Goal: Check status: Check status

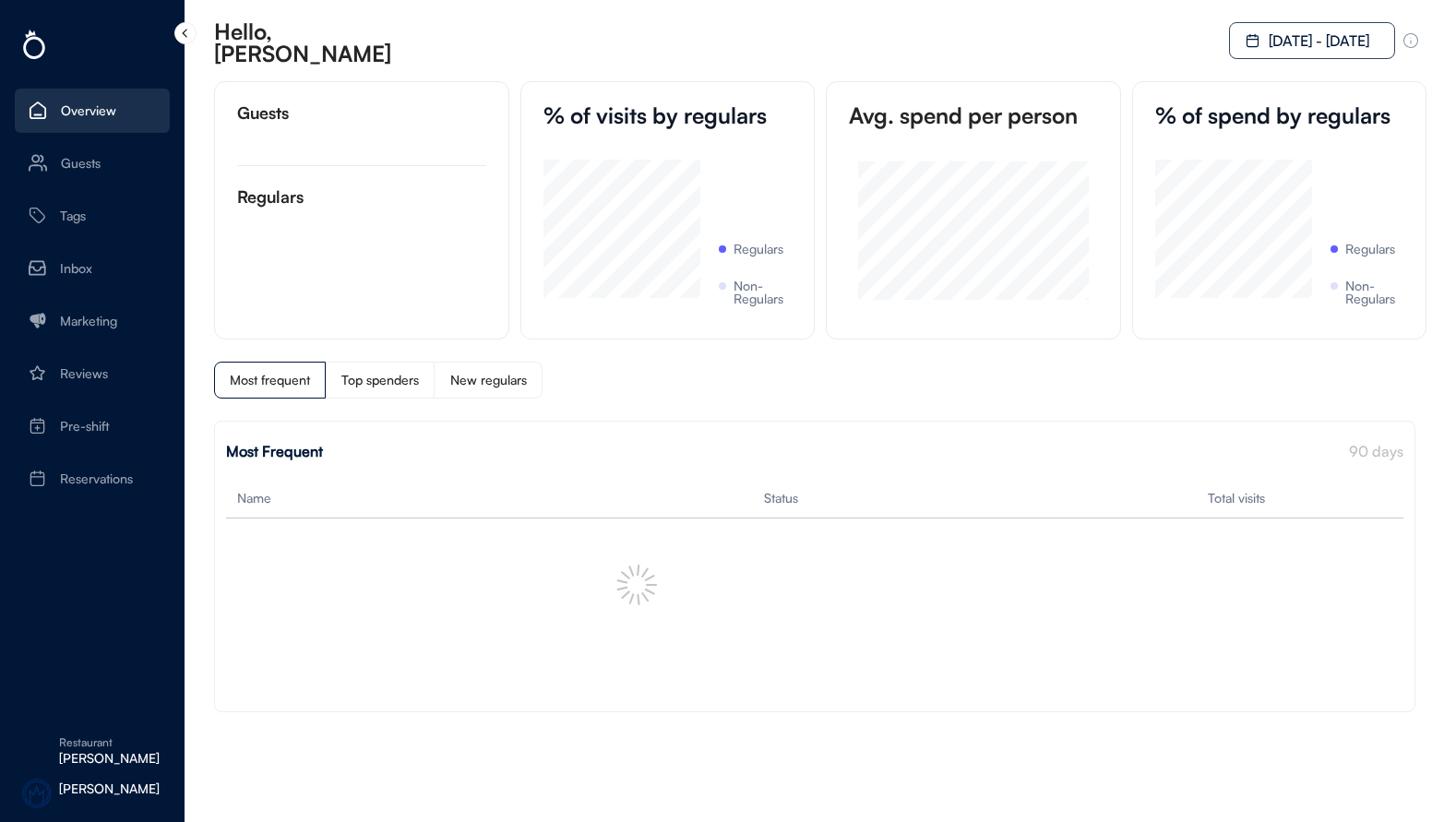
click at [1173, 42] on div "[DATE] - [DATE]" at bounding box center [950, 40] width 952 height 37
click at [181, 36] on icon at bounding box center [184, 31] width 14 height 14
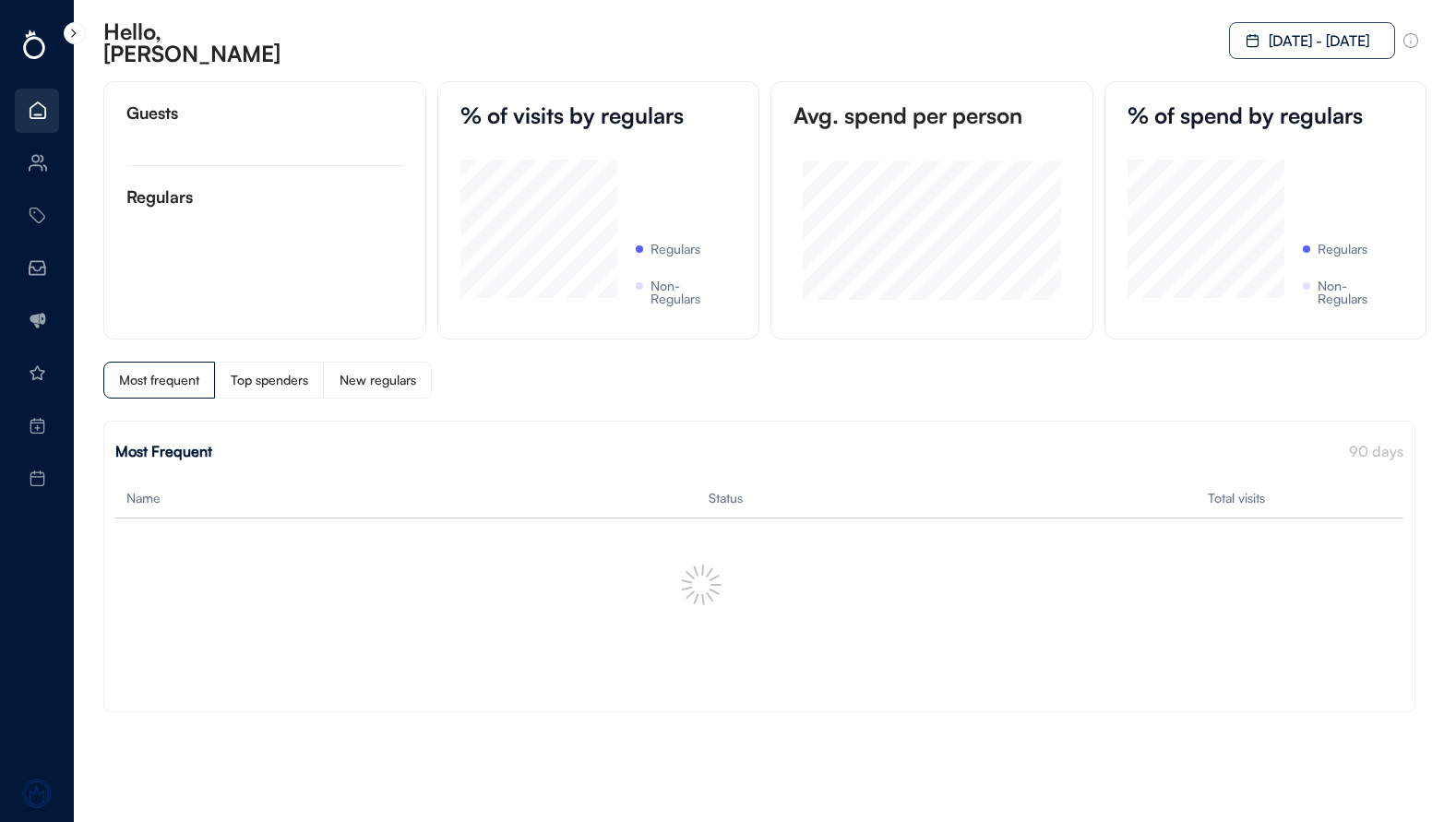
click at [78, 35] on icon at bounding box center [73, 31] width 14 height 14
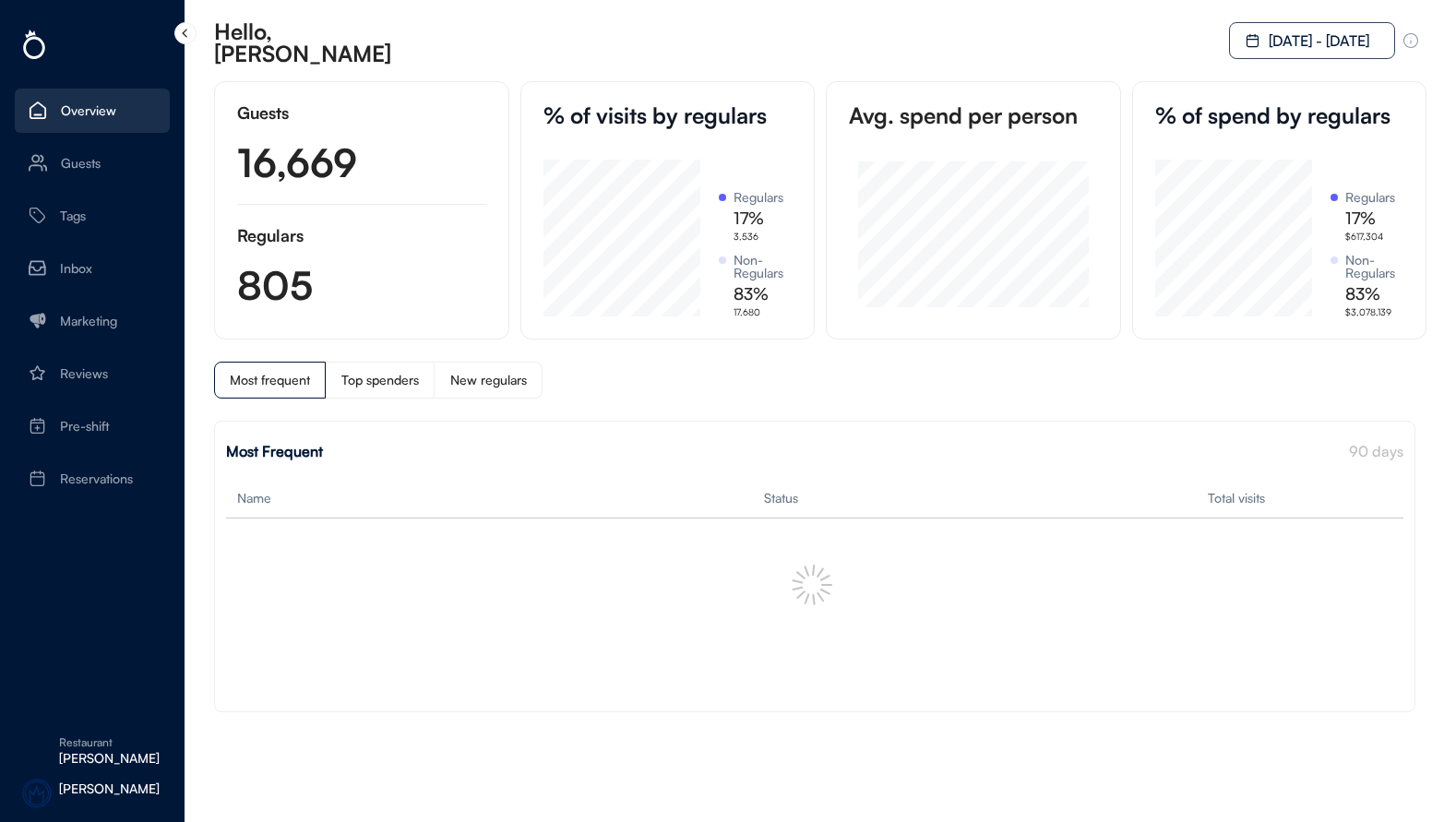
scroll to position [156, 156]
click at [101, 772] on div "[PERSON_NAME]" at bounding box center [92, 797] width 155 height 50
click at [103, 760] on div "[PERSON_NAME]" at bounding box center [114, 758] width 111 height 13
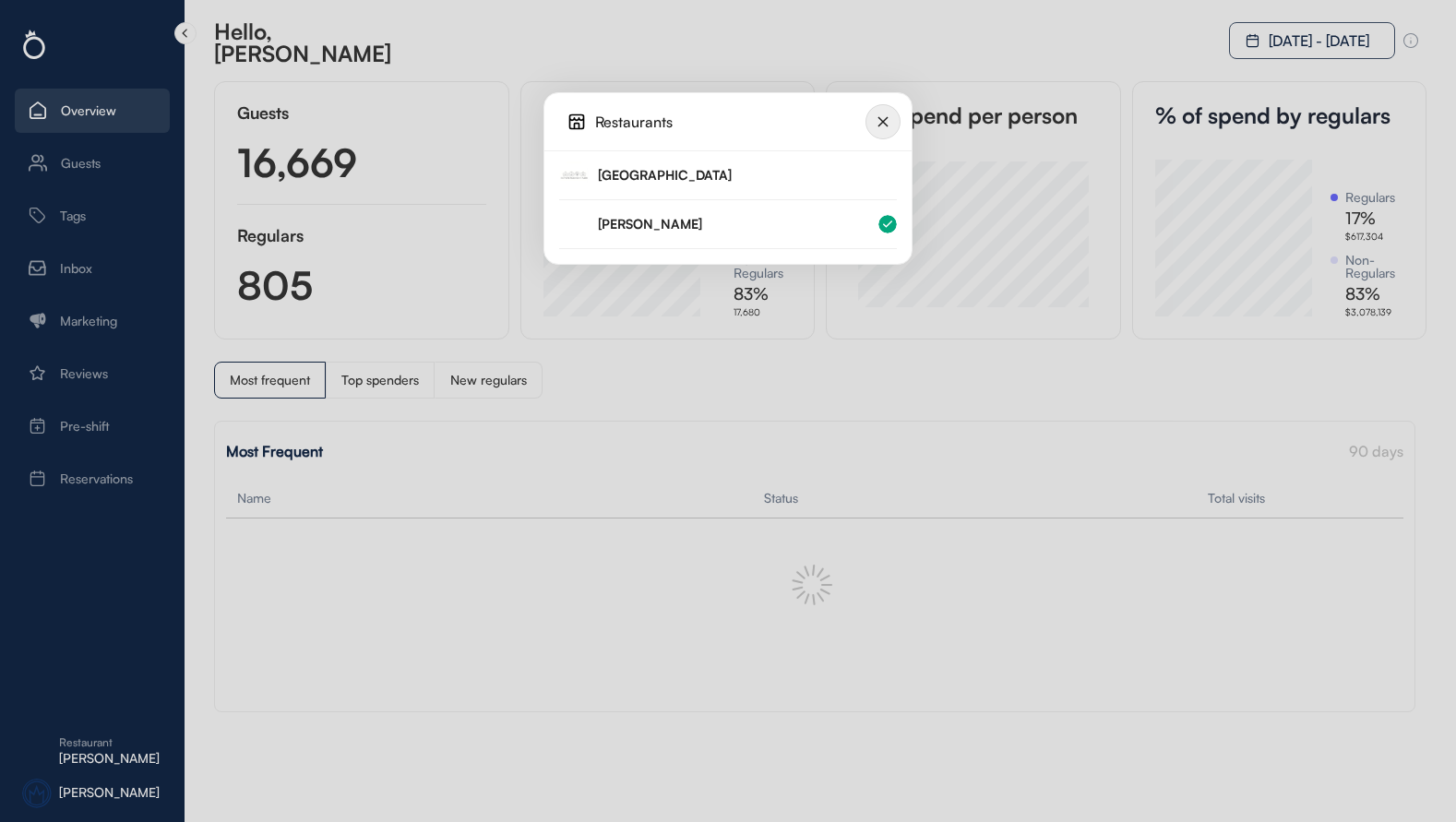
click at [103, 760] on div at bounding box center [728, 411] width 1456 height 822
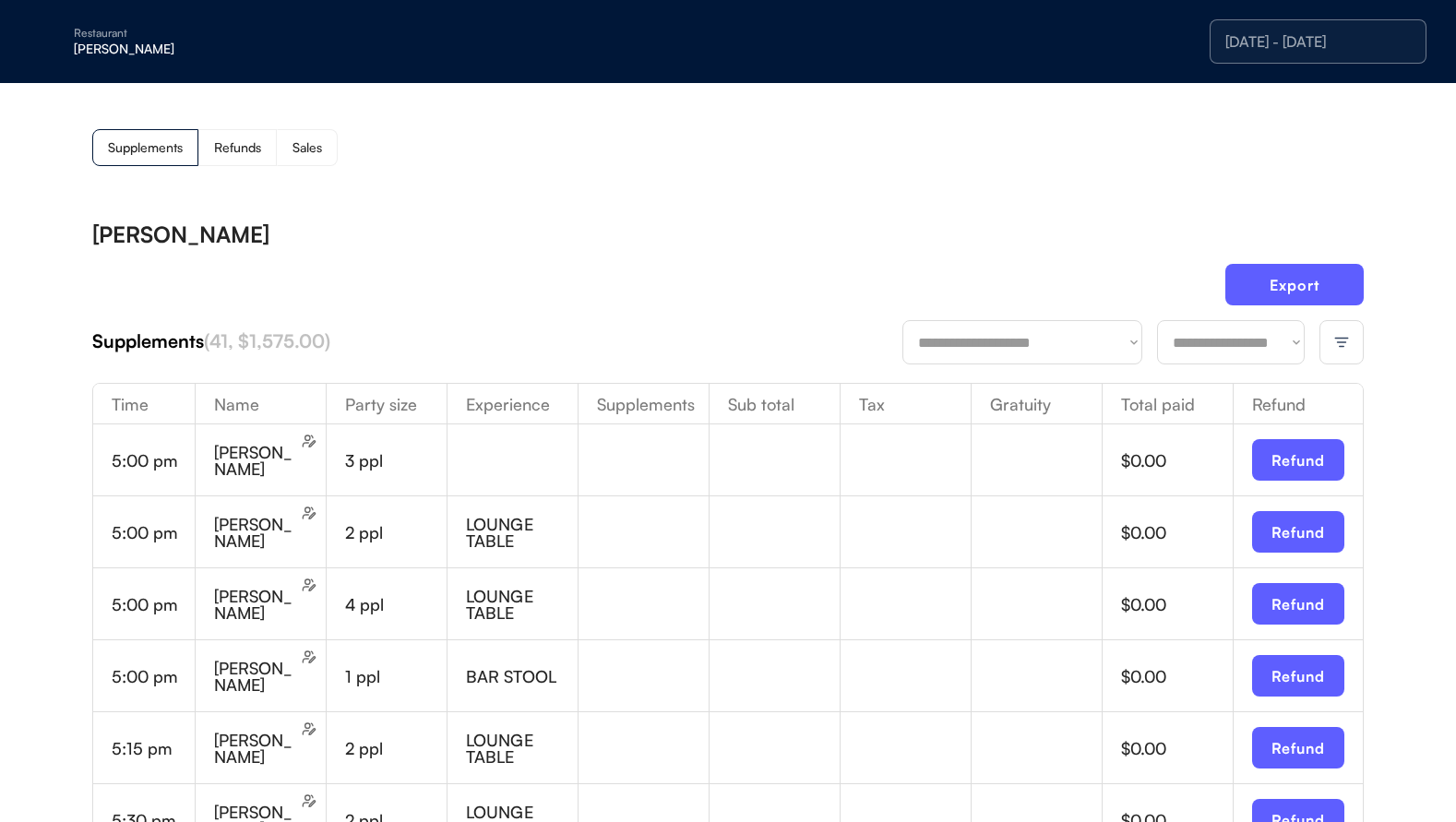
click at [251, 477] on div "Bernice kwok-gabel" at bounding box center [256, 460] width 84 height 33
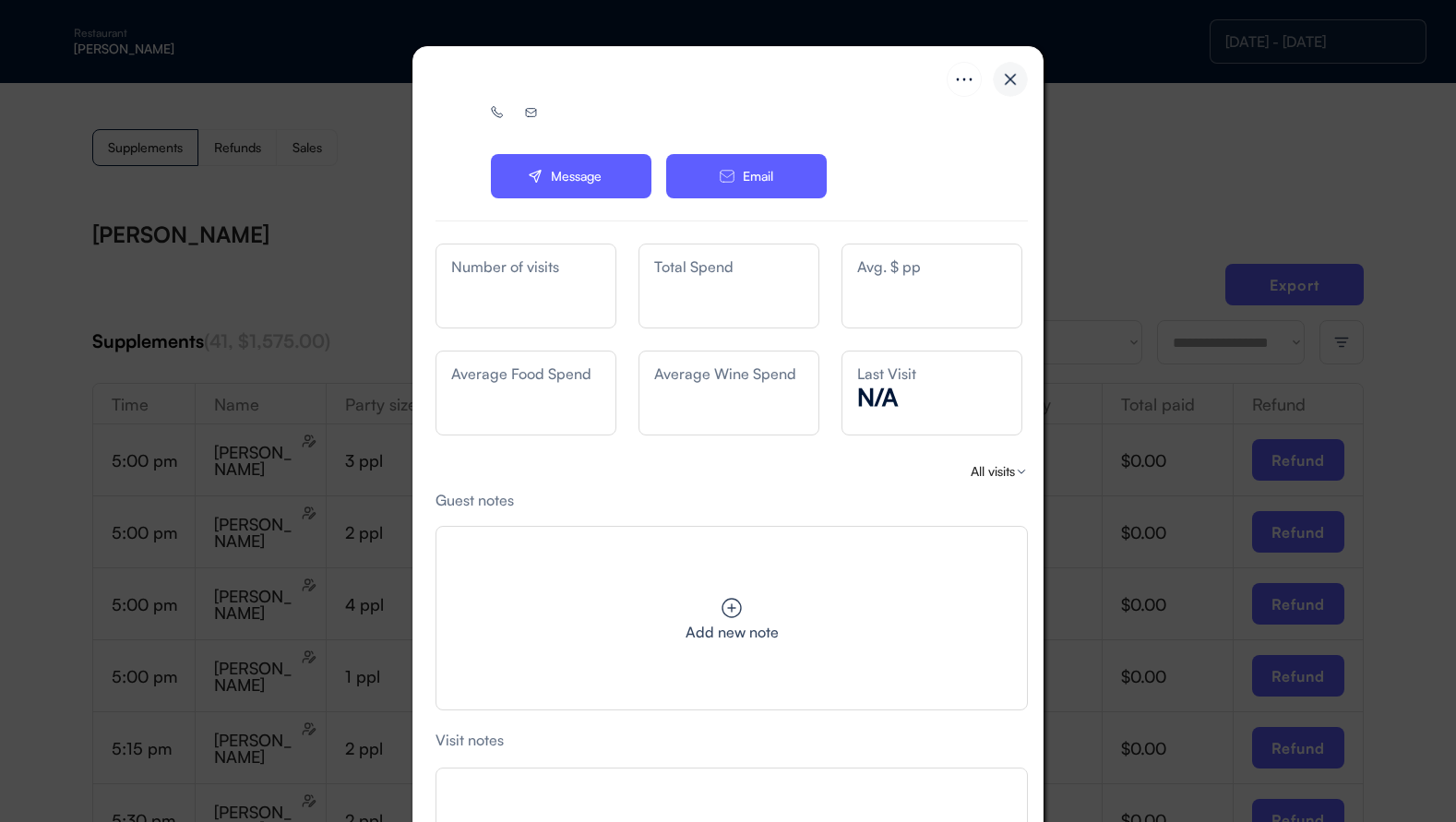
click at [1016, 76] on img at bounding box center [1010, 79] width 35 height 35
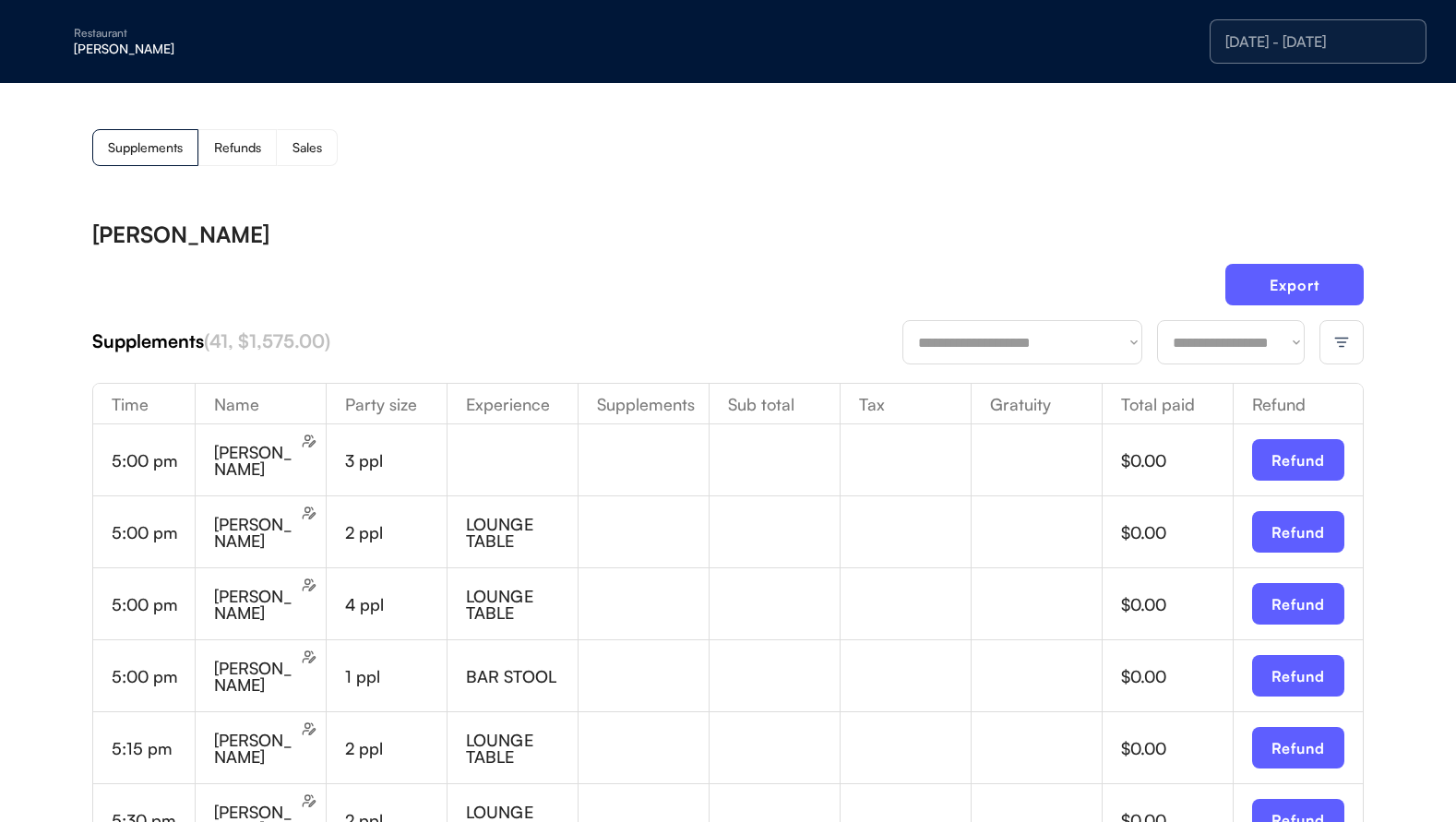
click at [633, 238] on div "[PERSON_NAME]" at bounding box center [728, 234] width 1272 height 22
